Goal: Task Accomplishment & Management: Manage account settings

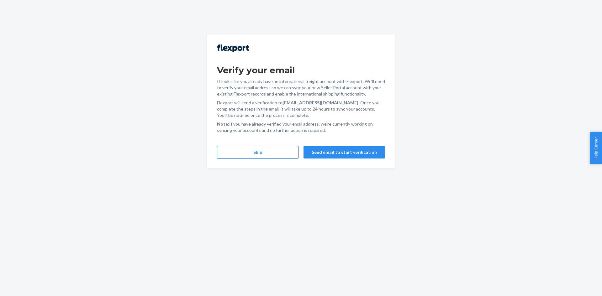
click at [254, 151] on button "Skip" at bounding box center [258, 152] width 82 height 13
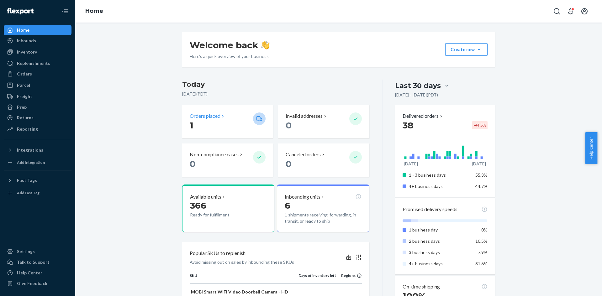
click at [206, 117] on p "Orders placed" at bounding box center [205, 116] width 31 height 7
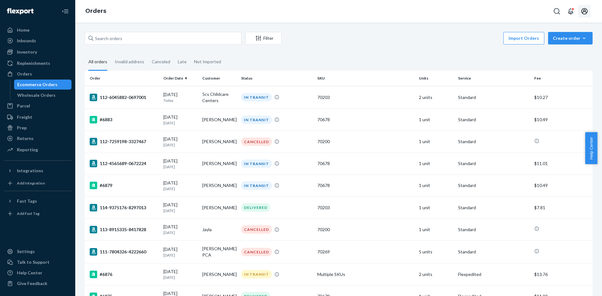
click at [584, 12] on icon "Open account menu" at bounding box center [585, 11] width 6 height 6
click at [554, 68] on div "Log out" at bounding box center [570, 74] width 47 height 12
